Goal: Task Accomplishment & Management: Manage account settings

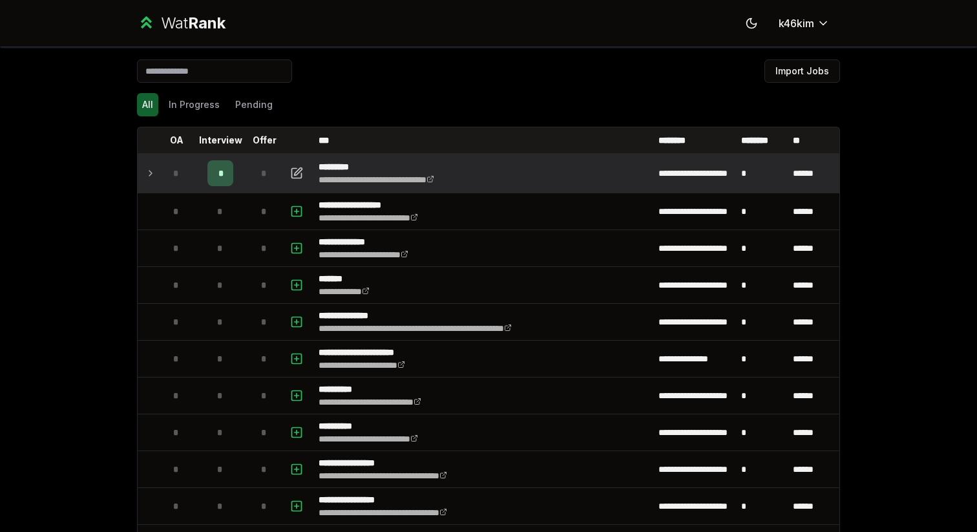
click at [149, 172] on icon at bounding box center [150, 173] width 10 height 16
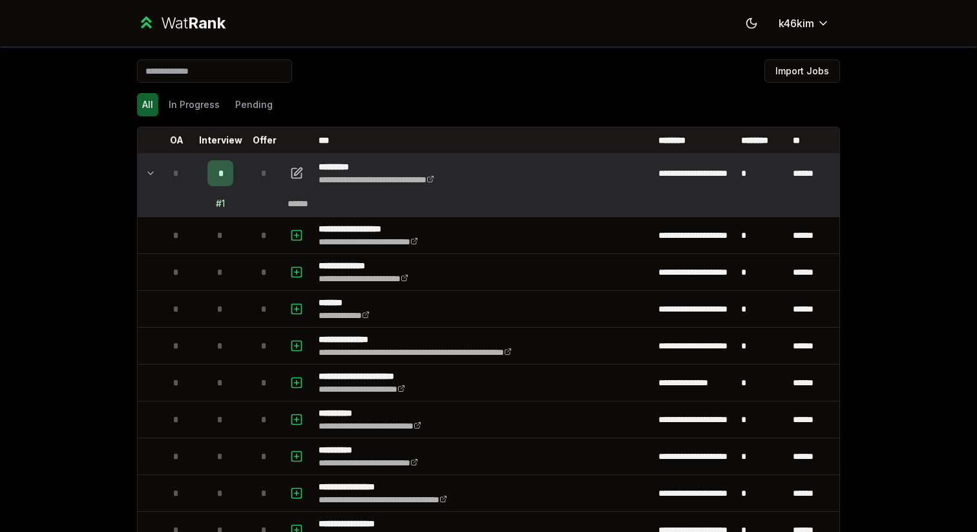
click at [225, 203] on td "# 1" at bounding box center [220, 203] width 52 height 23
click at [221, 203] on div "# 1" at bounding box center [220, 203] width 9 height 13
click at [152, 176] on icon at bounding box center [150, 173] width 10 height 16
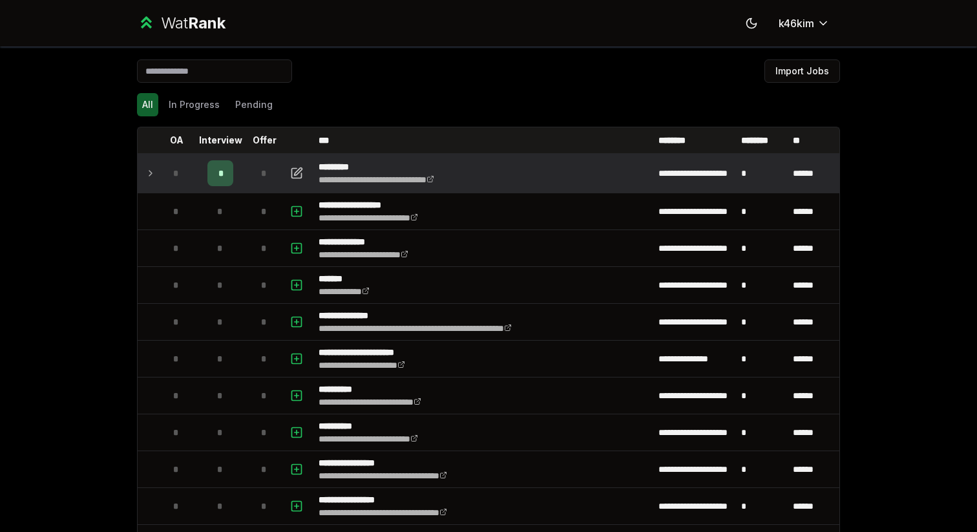
click at [112, 260] on div "**********" at bounding box center [488, 266] width 977 height 532
click at [151, 175] on icon at bounding box center [150, 173] width 10 height 16
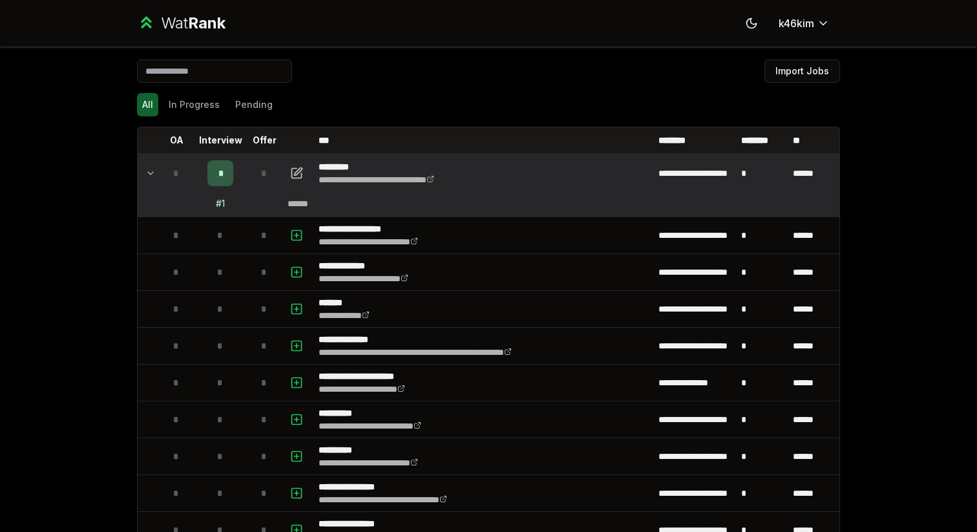
click at [151, 175] on icon at bounding box center [150, 173] width 10 height 16
